Goal: Transaction & Acquisition: Download file/media

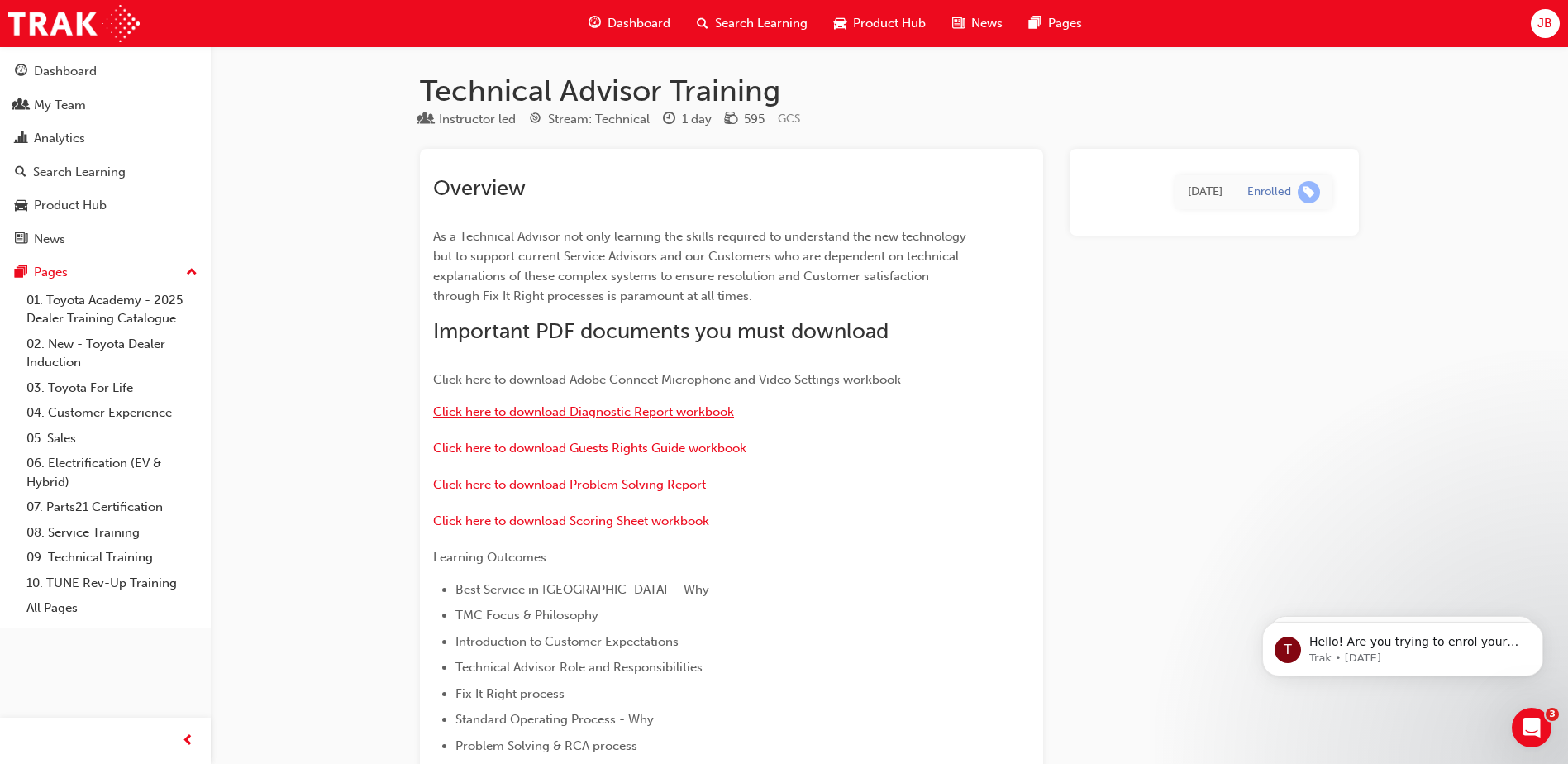
click at [597, 408] on span "Click here to download Diagnostic Report workbook" at bounding box center [584, 412] width 301 height 15
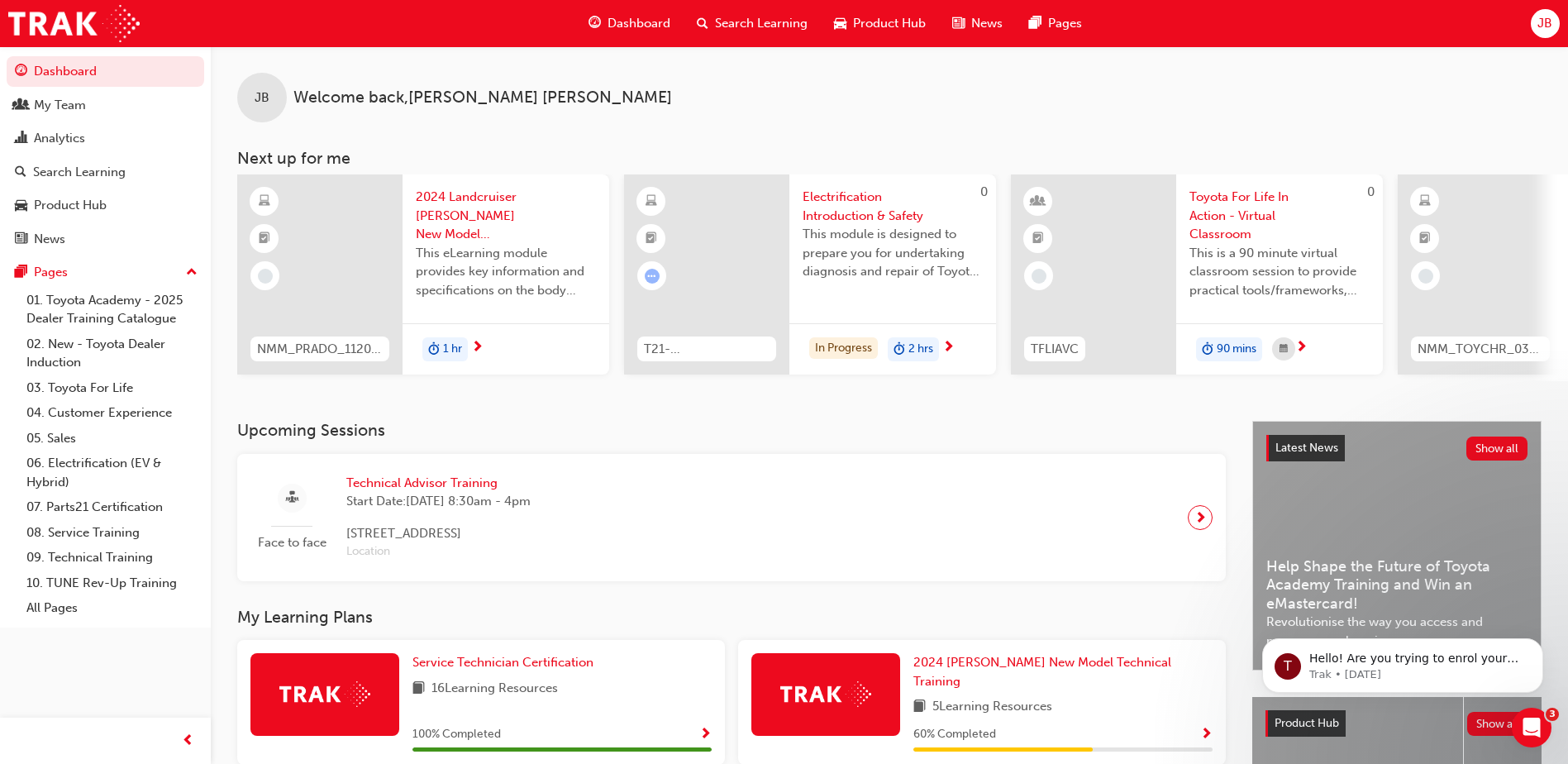
click at [435, 487] on span "Technical Advisor Training" at bounding box center [438, 483] width 185 height 19
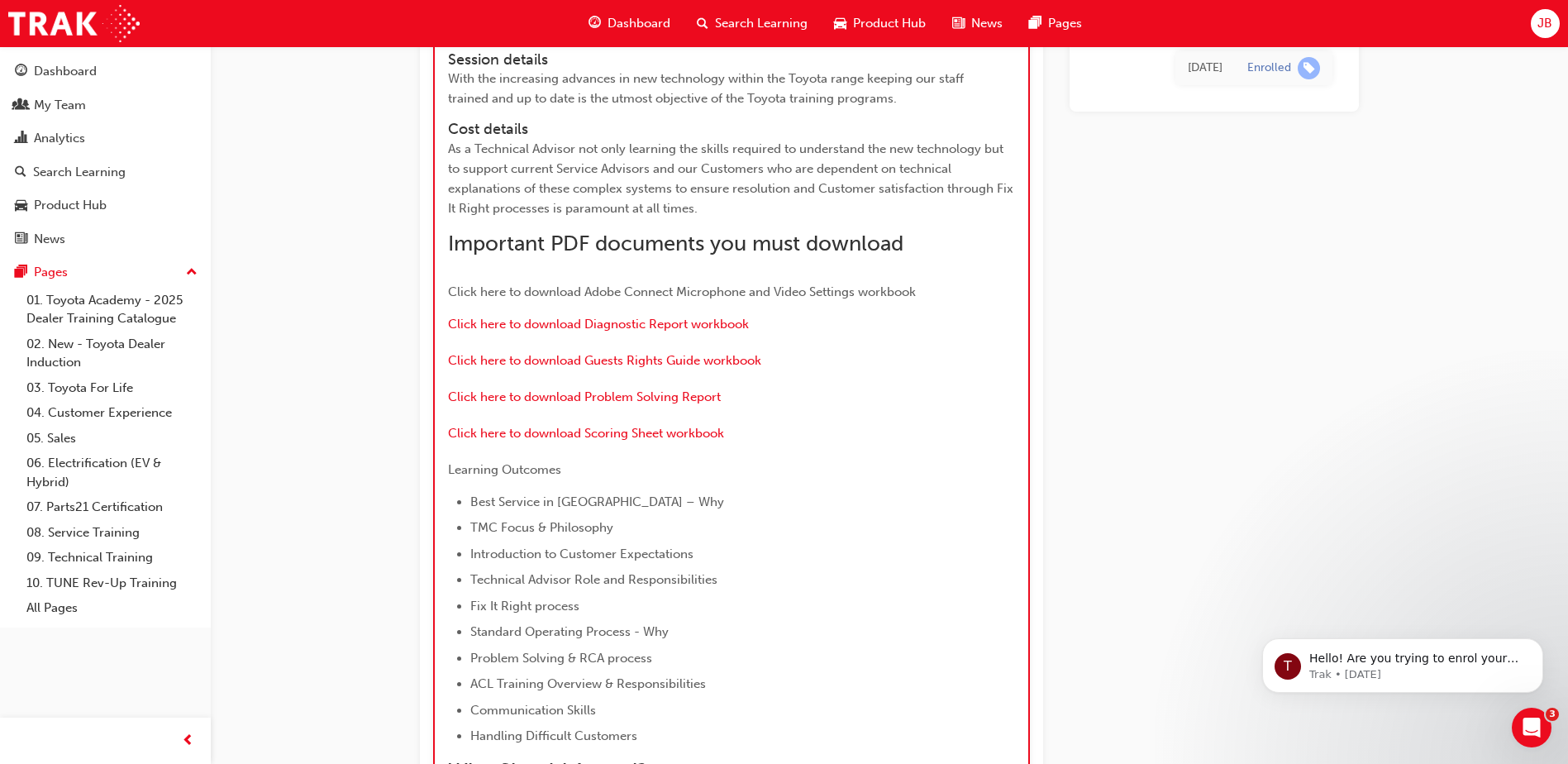
scroll to position [1758, 0]
click at [601, 330] on span "Click here to download Diagnostic Report workbook" at bounding box center [598, 322] width 301 height 15
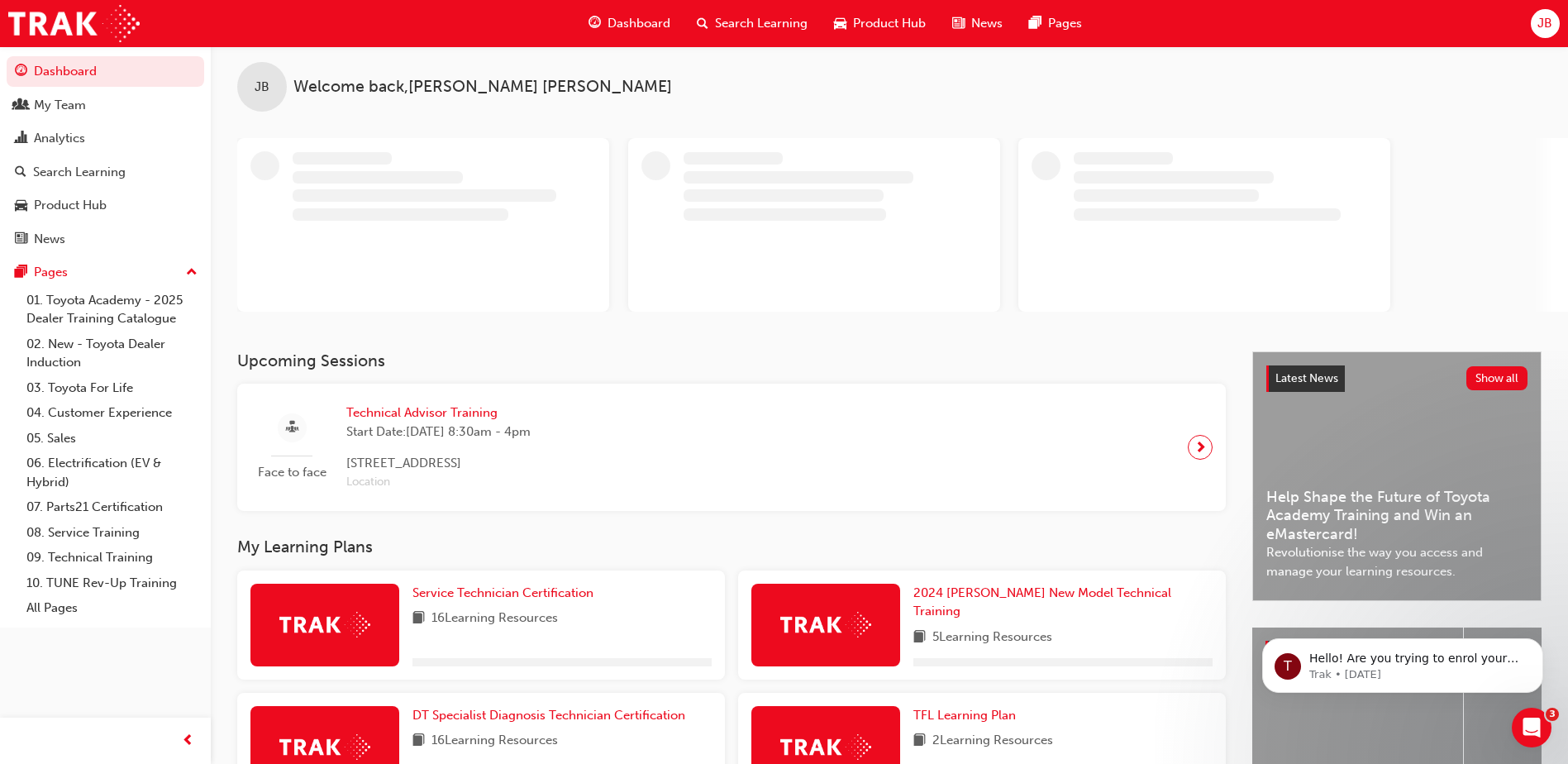
scroll to position [165, 0]
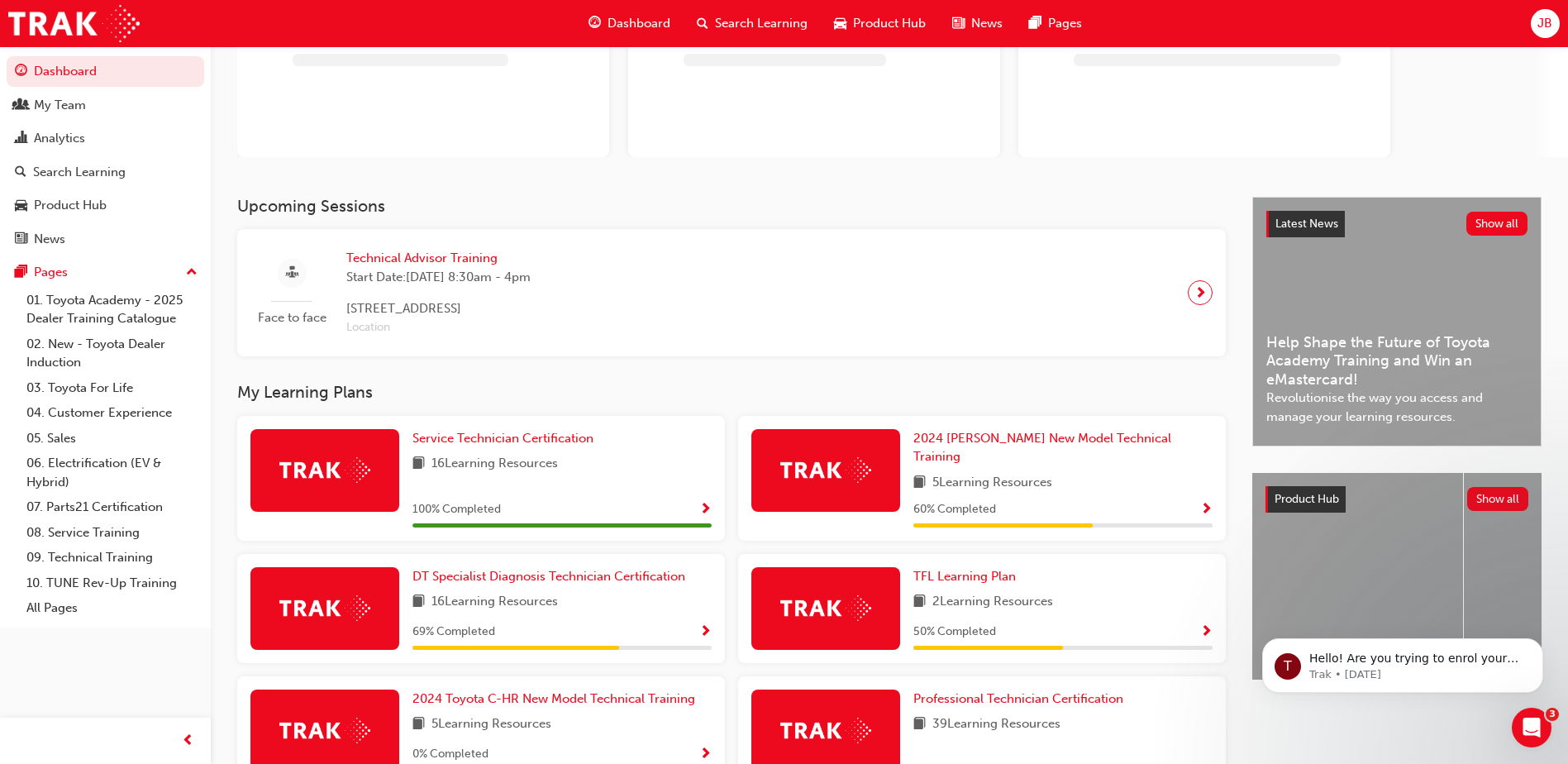
click at [431, 258] on span "Technical Advisor Training" at bounding box center [438, 258] width 185 height 19
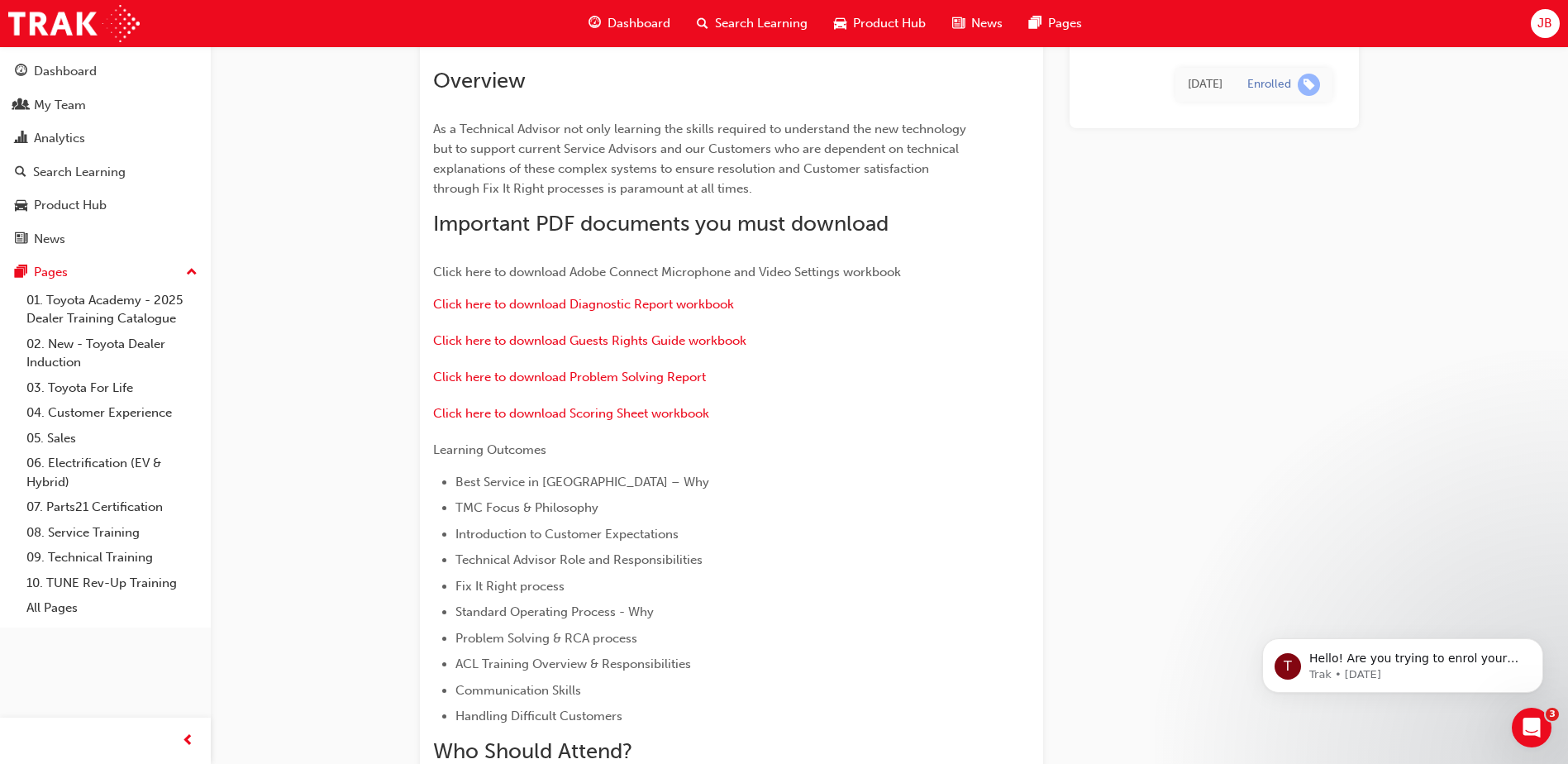
scroll to position [106, 0]
click at [612, 343] on span "Click here to download Guests Rights Guide workbook" at bounding box center [590, 343] width 314 height 15
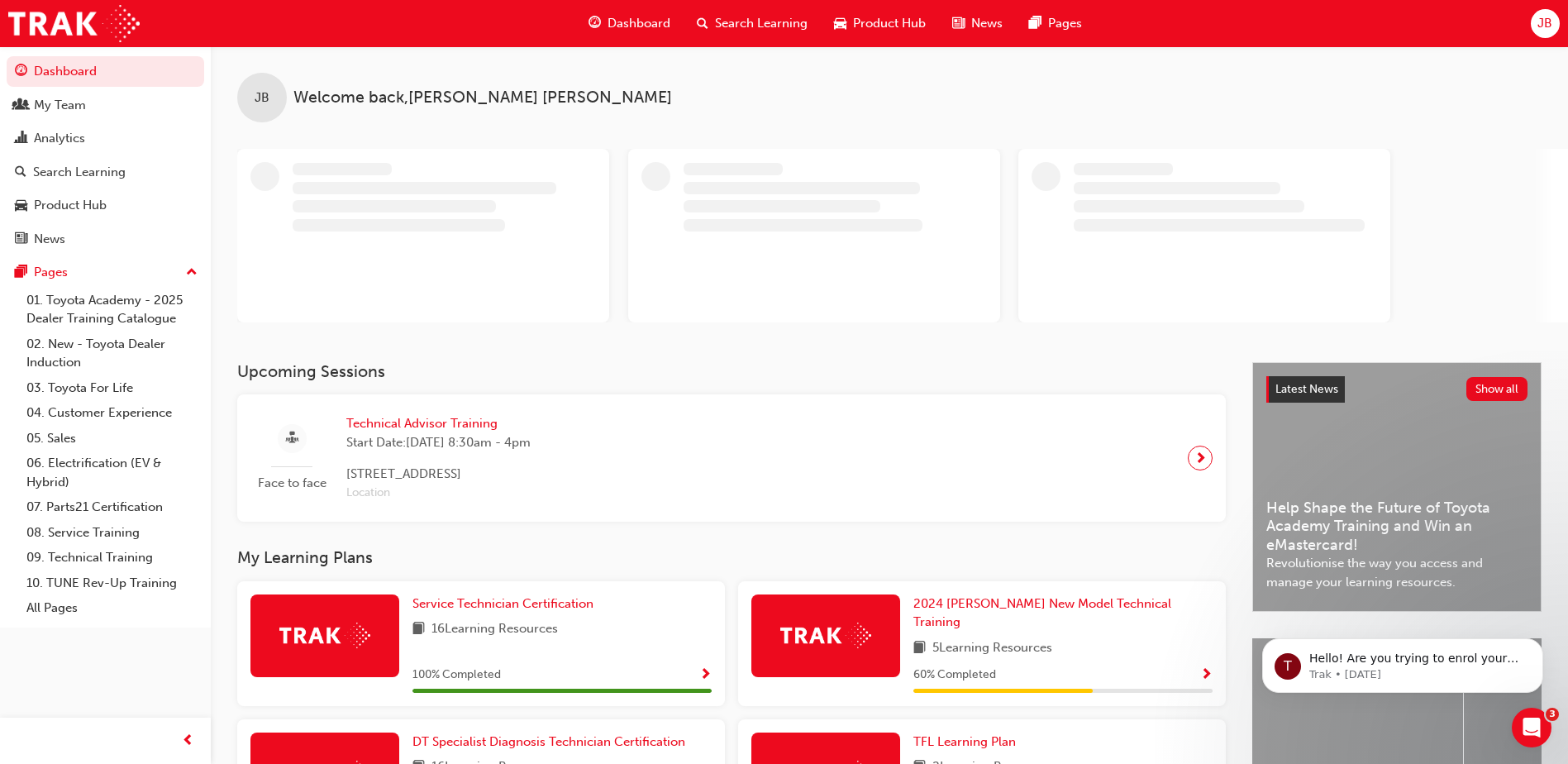
click at [467, 420] on span "Technical Advisor Training" at bounding box center [438, 423] width 185 height 19
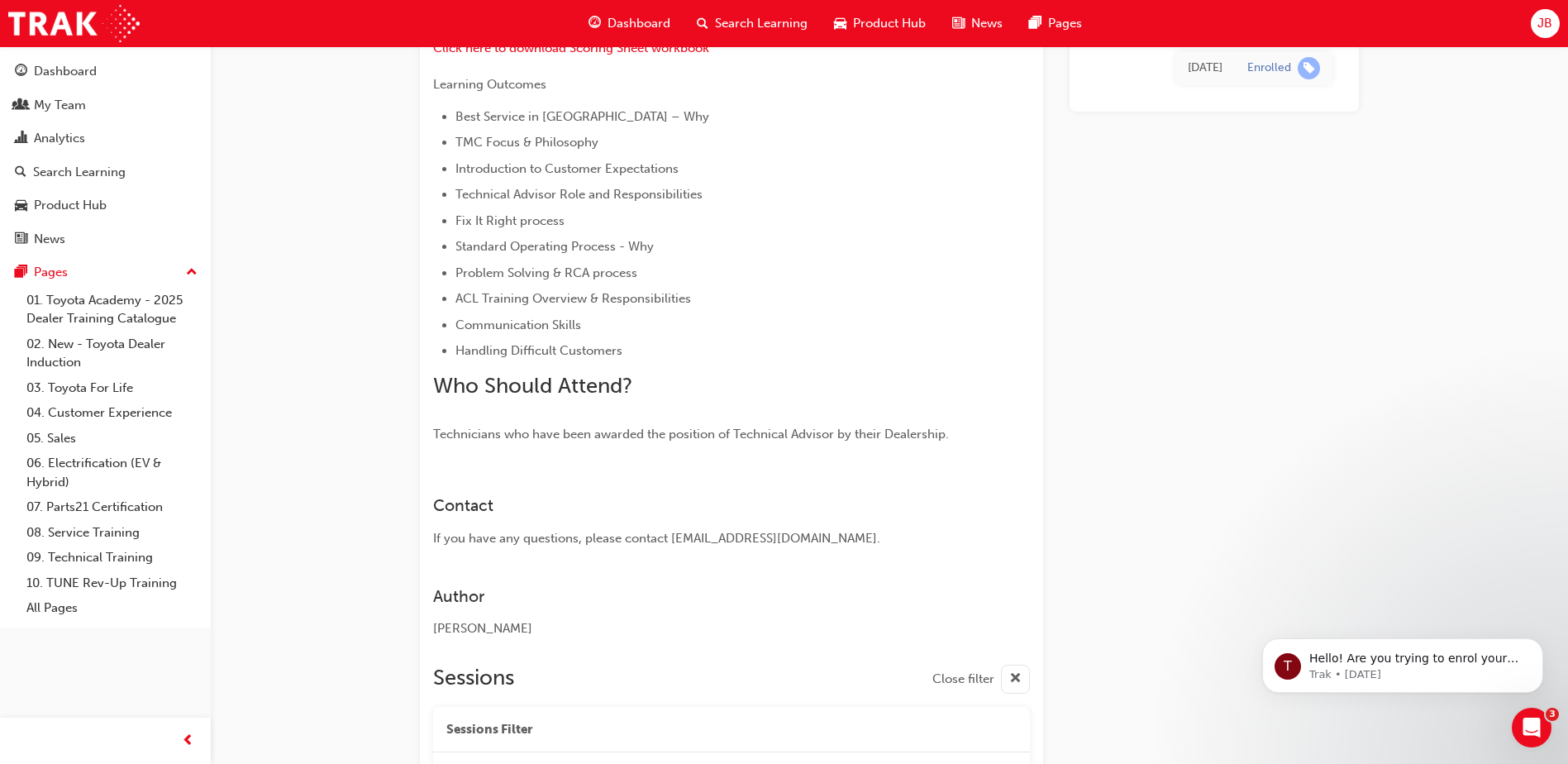
scroll to position [110, 0]
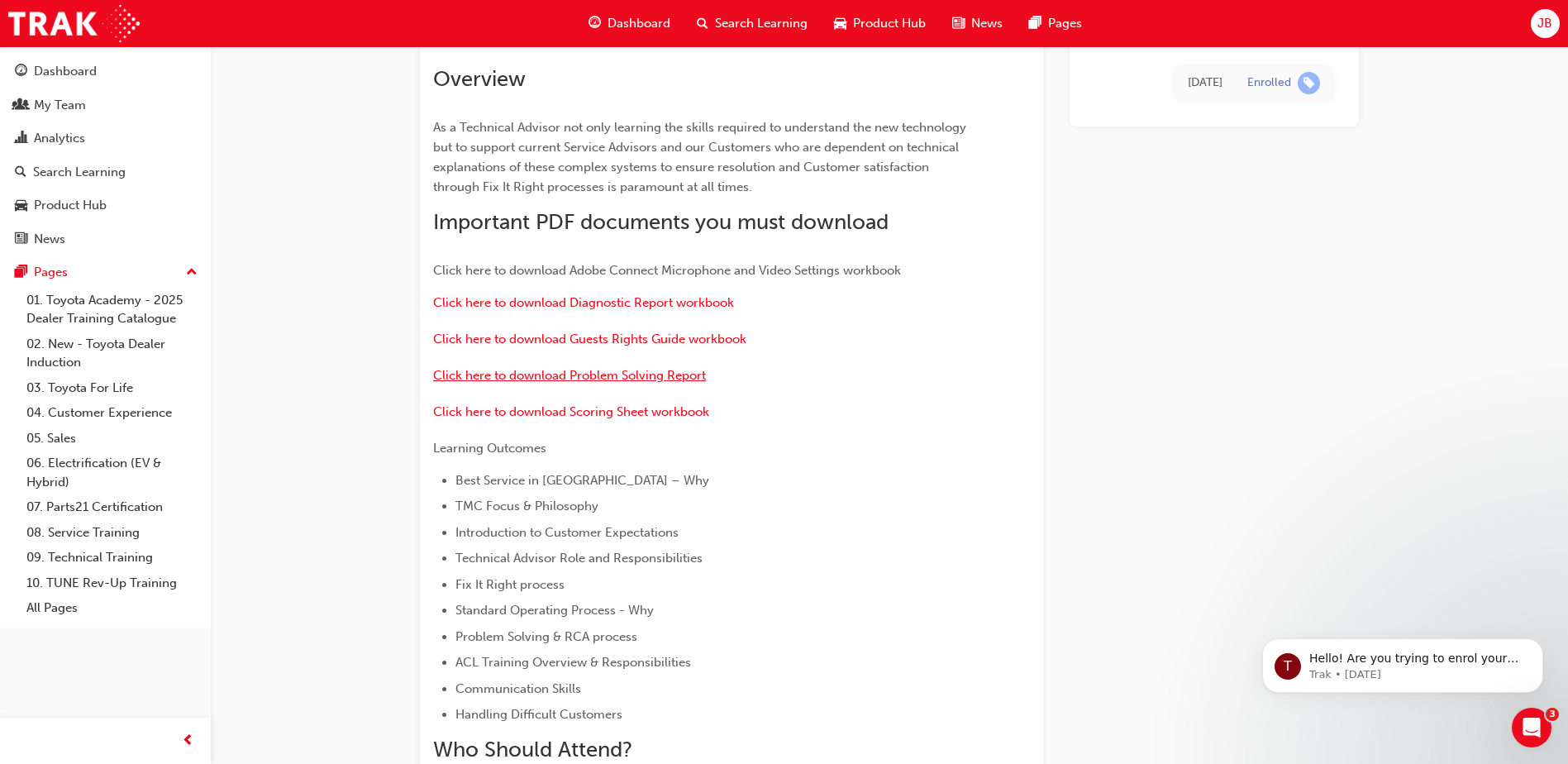
click at [592, 376] on span "Click here to download Problem Solving Report" at bounding box center [570, 375] width 273 height 15
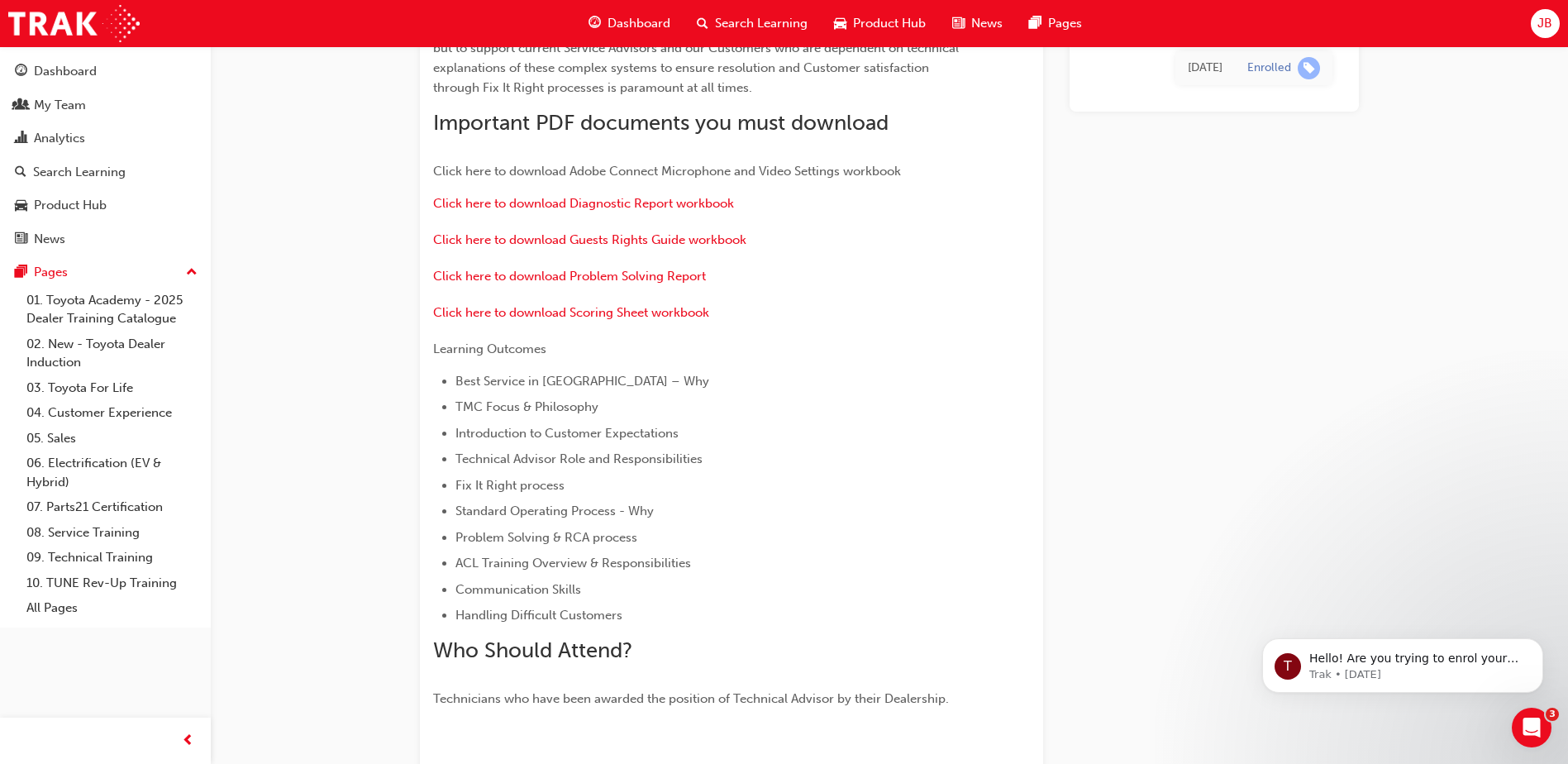
scroll to position [192, 0]
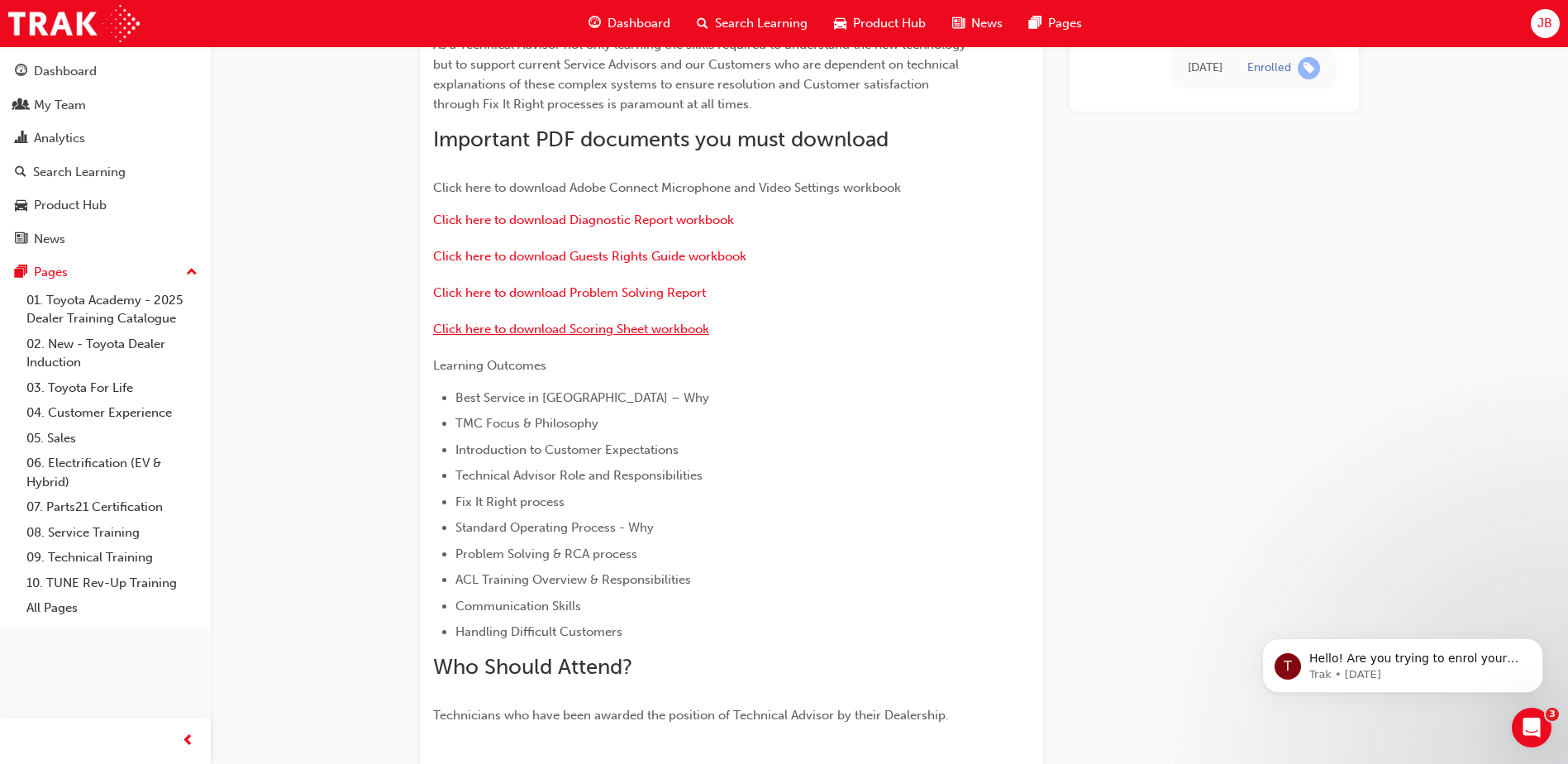
click at [571, 329] on span "Click here to download Scoring Sheet workbook" at bounding box center [571, 329] width 276 height 15
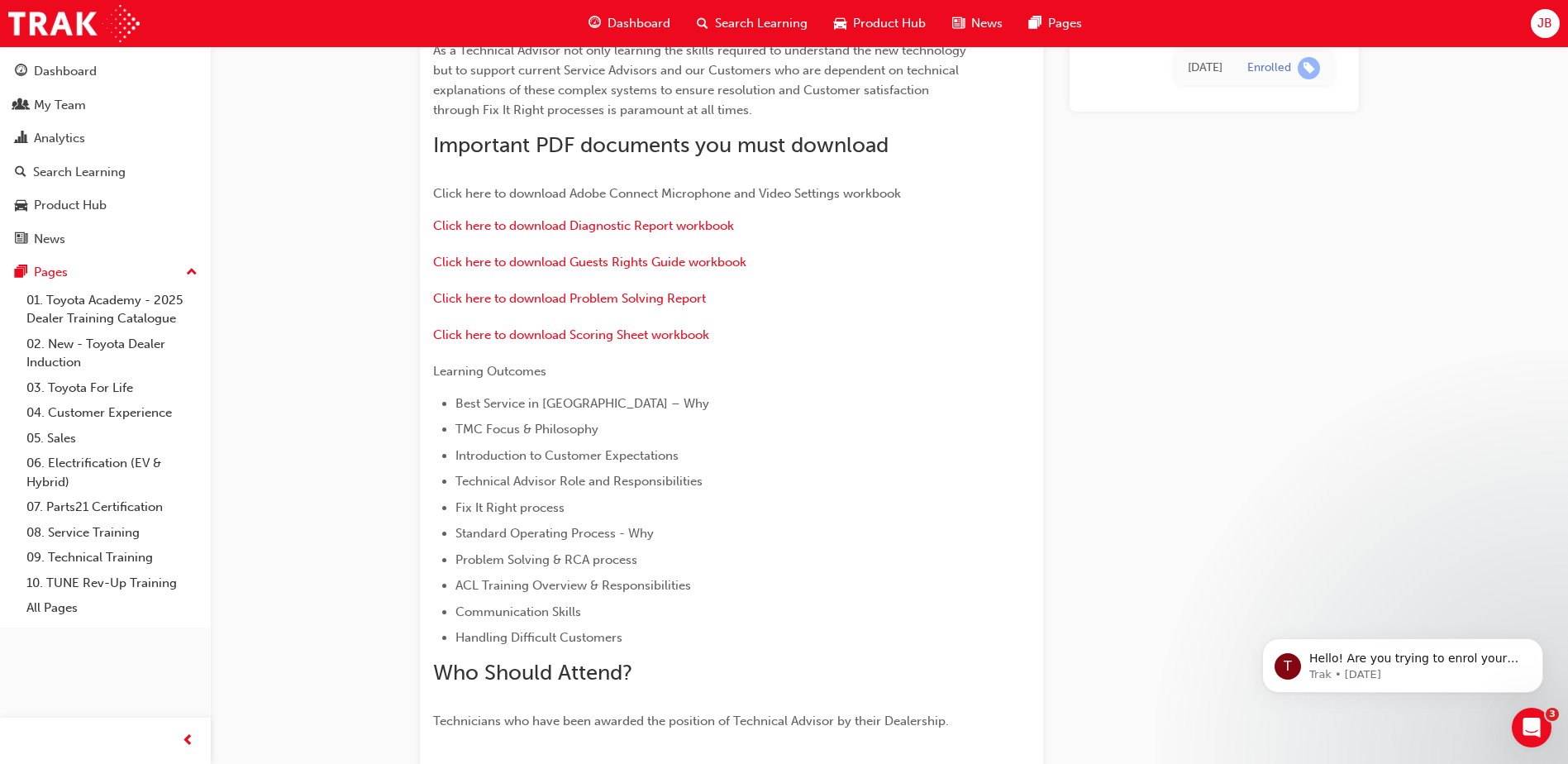
scroll to position [110, 0]
